Goal: Navigation & Orientation: Find specific page/section

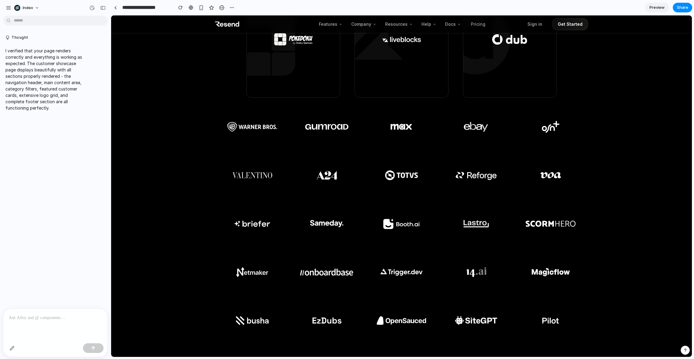
scroll to position [85, 0]
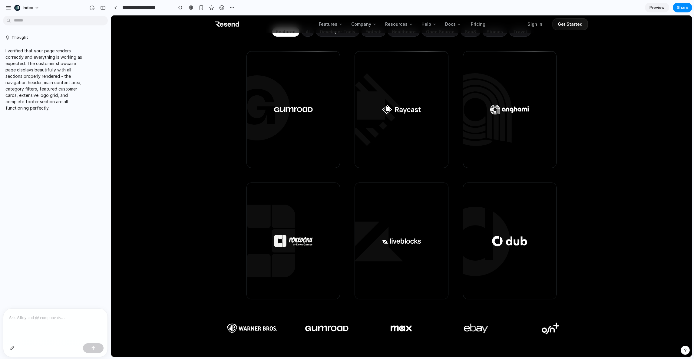
click at [33, 337] on div at bounding box center [55, 325] width 104 height 32
click at [34, 317] on p at bounding box center [55, 317] width 93 height 7
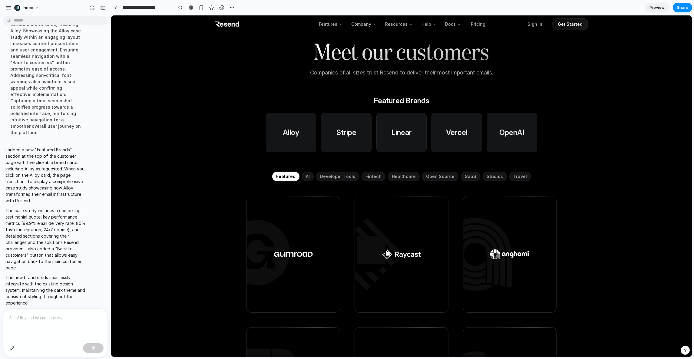
scroll to position [0, 0]
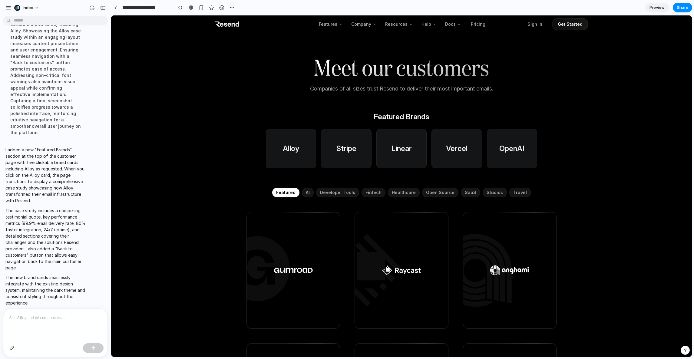
click at [297, 151] on div at bounding box center [291, 148] width 50 height 39
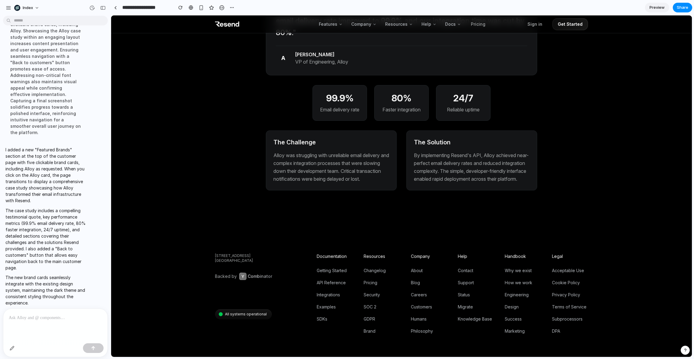
scroll to position [191, 0]
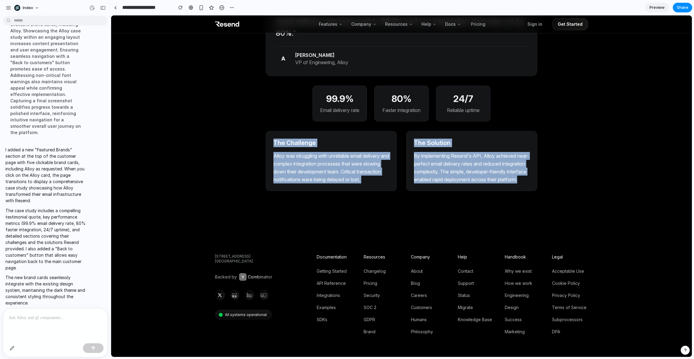
drag, startPoint x: 417, startPoint y: 198, endPoint x: 236, endPoint y: 143, distance: 189.7
click at [236, 143] on div "Back to customers Alloy Financial Technology Platform "Resend has transformed h…" at bounding box center [402, 56] width 388 height 309
drag, startPoint x: 238, startPoint y: 132, endPoint x: 514, endPoint y: 189, distance: 281.5
click at [514, 189] on div "Back to customers Alloy Financial Technology Platform "Resend has transformed h…" at bounding box center [402, 56] width 388 height 309
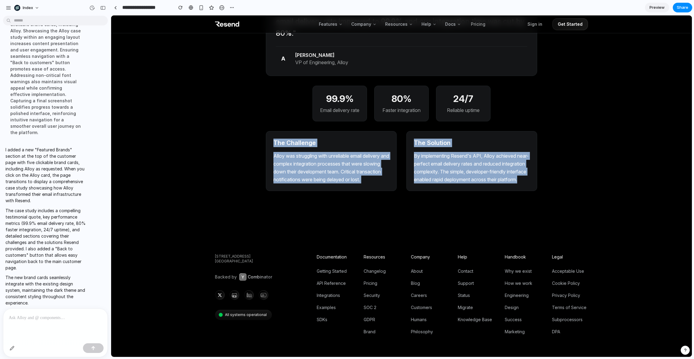
click at [514, 184] on p "By implementing Resend's API, Alloy achieved near-perfect email delivery rates …" at bounding box center [472, 168] width 116 height 32
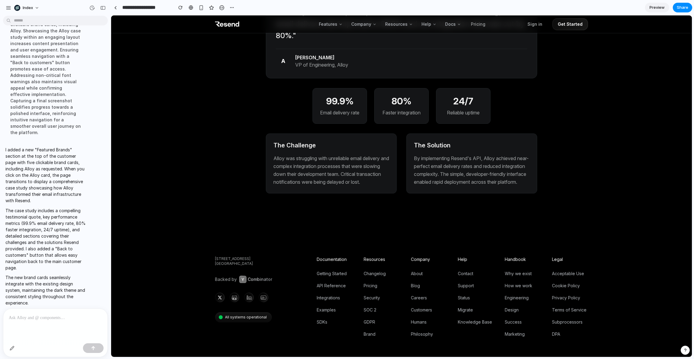
scroll to position [188, 0]
click at [402, 188] on div "The Challenge Alloy was struggling with unreliable email delivery and complex i…" at bounding box center [401, 164] width 271 height 60
click at [399, 188] on div "The Challenge Alloy was struggling with unreliable email delivery and complex i…" at bounding box center [401, 164] width 271 height 60
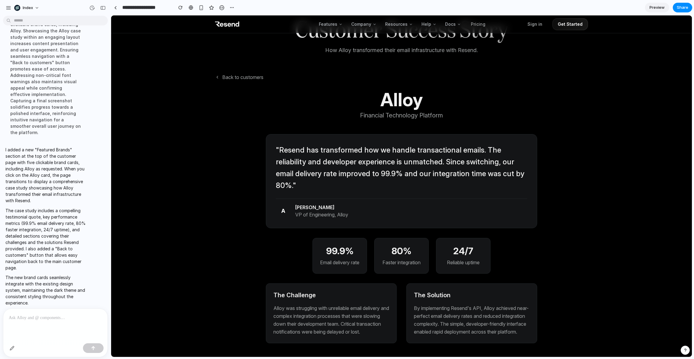
scroll to position [0, 0]
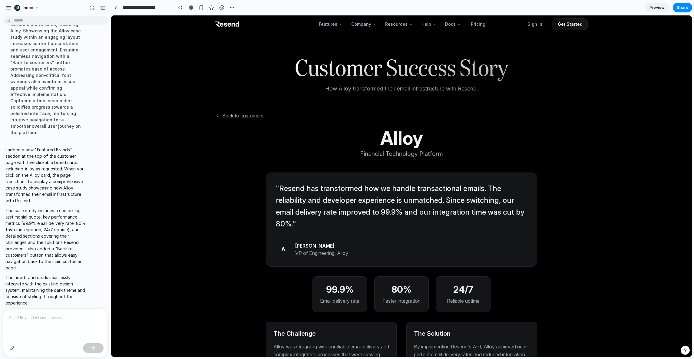
click at [195, 170] on div "Features Company Resources Help Docs Pricing Sign in Get Started Customer Succe…" at bounding box center [401, 292] width 581 height 554
click at [233, 115] on button "Back to customers" at bounding box center [239, 115] width 48 height 7
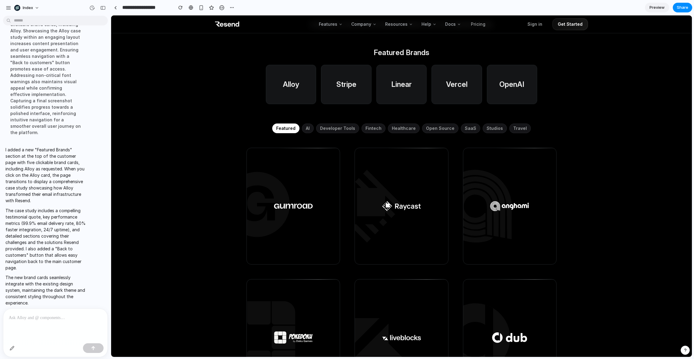
scroll to position [65, 0]
click at [407, 191] on div "Read more" at bounding box center [401, 206] width 93 height 116
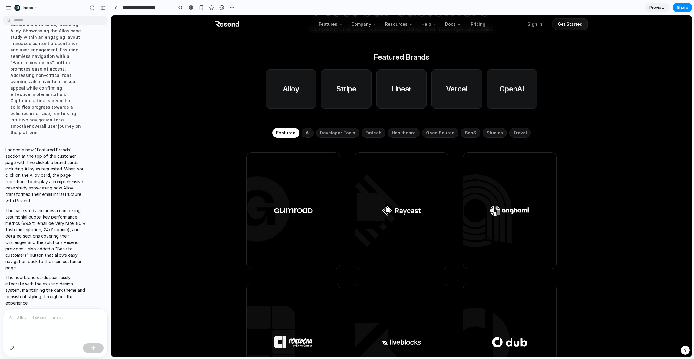
scroll to position [0, 0]
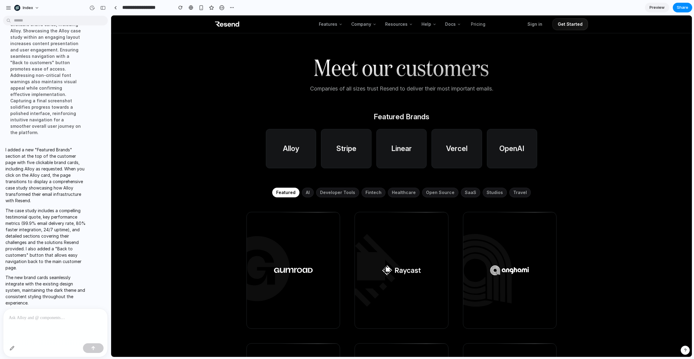
click at [290, 152] on div at bounding box center [291, 148] width 50 height 39
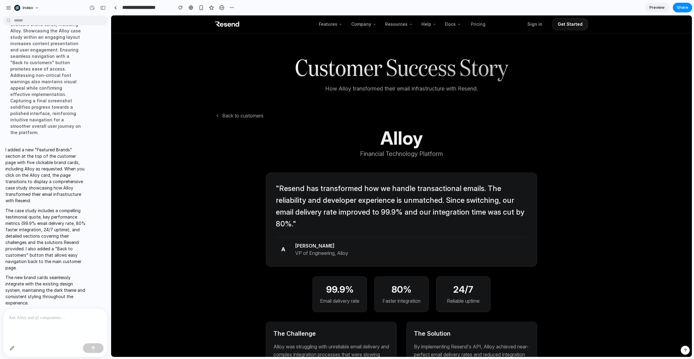
click at [231, 116] on button "Back to customers" at bounding box center [239, 115] width 48 height 7
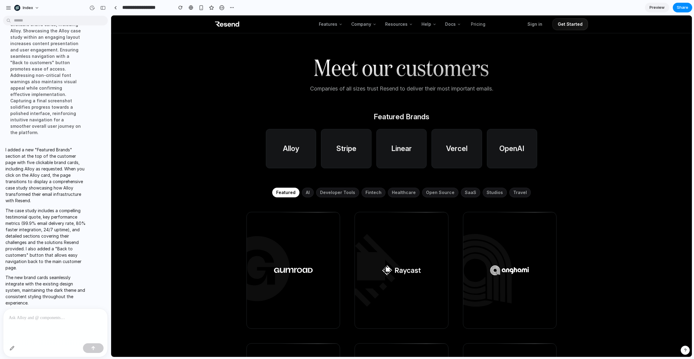
click at [283, 164] on div at bounding box center [291, 148] width 50 height 39
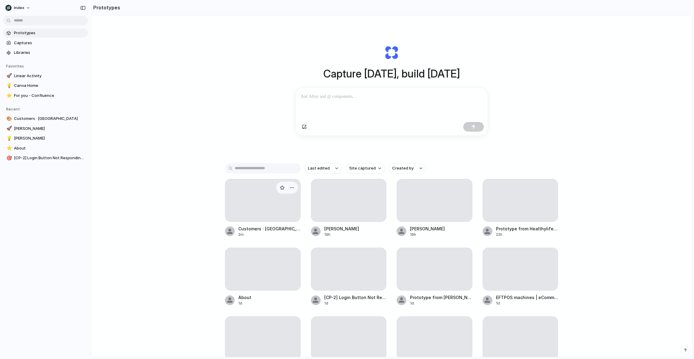
drag, startPoint x: 231, startPoint y: 77, endPoint x: 287, endPoint y: 224, distance: 157.6
click at [287, 224] on div "Capture [DATE], build [DATE] Clone web app Clone screenshot Start from existing…" at bounding box center [391, 202] width 601 height 374
click at [212, 121] on div "Capture [DATE], build [DATE] Clone web app Clone screenshot Start from existing…" at bounding box center [391, 202] width 601 height 374
